Goal: Task Accomplishment & Management: Manage account settings

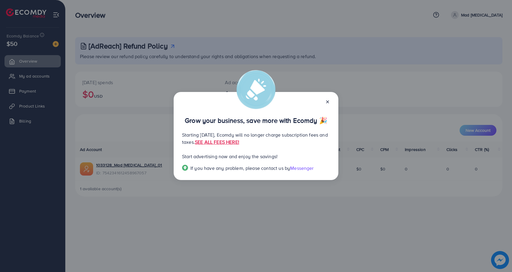
click at [327, 103] on icon at bounding box center [327, 101] width 5 height 5
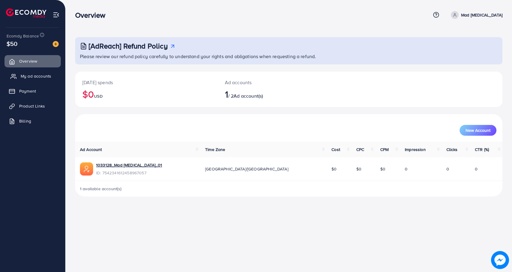
click at [38, 79] on link "My ad accounts" at bounding box center [32, 76] width 56 height 12
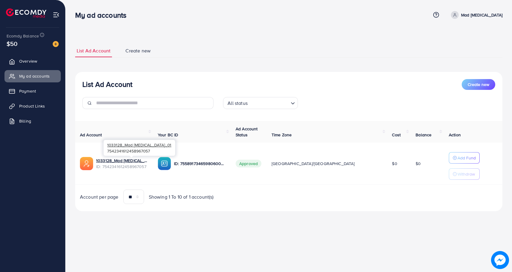
click at [122, 164] on span "ID: 7542341612458967057" at bounding box center [122, 167] width 52 height 6
click at [120, 161] on link "1033128_Mad [MEDICAL_DATA]_01" at bounding box center [122, 161] width 52 height 6
click at [134, 159] on link "1033128_Mad [MEDICAL_DATA]_01" at bounding box center [122, 161] width 52 height 6
click at [118, 160] on link "1033128_Mad [MEDICAL_DATA]_01" at bounding box center [122, 161] width 52 height 6
click at [134, 161] on link "1033128_Mad [MEDICAL_DATA]_01" at bounding box center [122, 161] width 52 height 6
